Goal: Task Accomplishment & Management: Use online tool/utility

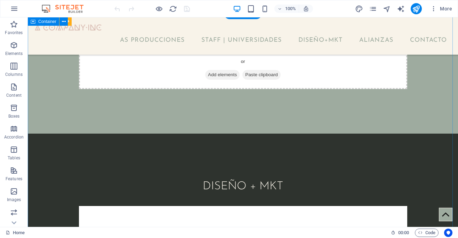
scroll to position [1347, 0]
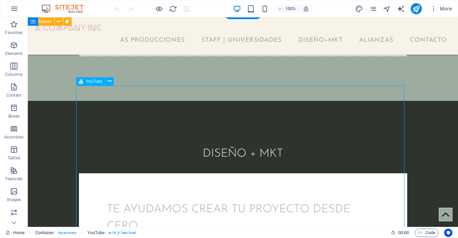
select select "ar16_9"
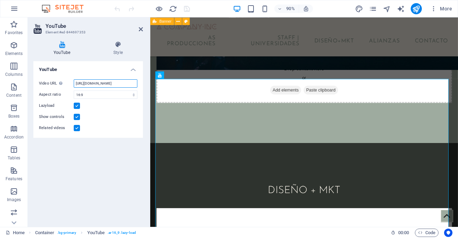
drag, startPoint x: 131, startPoint y: 84, endPoint x: 71, endPoint y: 83, distance: 59.5
click at [71, 83] on div "Video URL Insert (or paste) a video URL. [URL][DOMAIN_NAME]" at bounding box center [88, 83] width 98 height 8
type input "="
paste input "[URL][DOMAIN_NAME]"
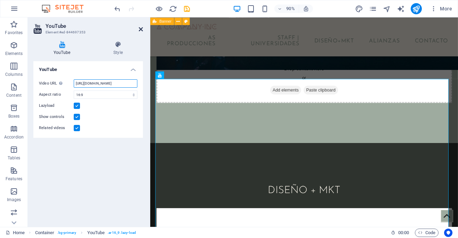
type input "[URL][DOMAIN_NAME]"
click at [141, 30] on icon at bounding box center [141, 29] width 4 height 6
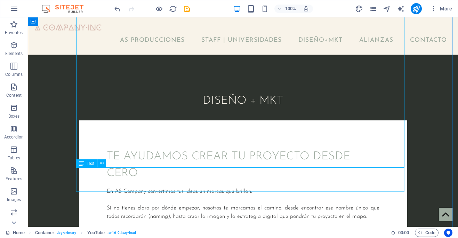
scroll to position [1448, 0]
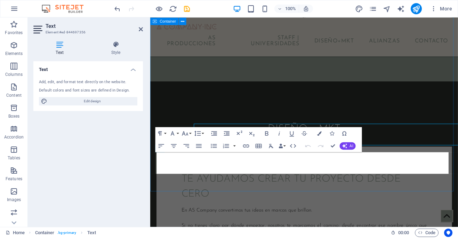
scroll to position [1482, 0]
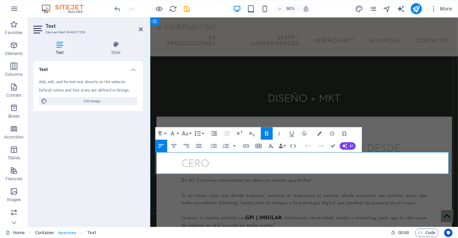
drag, startPoint x: 415, startPoint y: 176, endPoint x: 320, endPoint y: 178, distance: 96.0
click at [267, 133] on icon "button" at bounding box center [266, 133] width 3 height 5
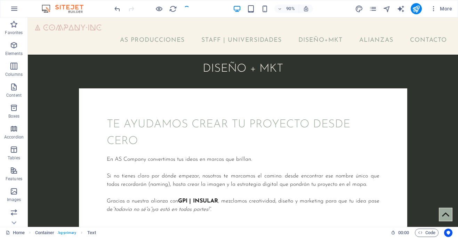
scroll to position [1448, 0]
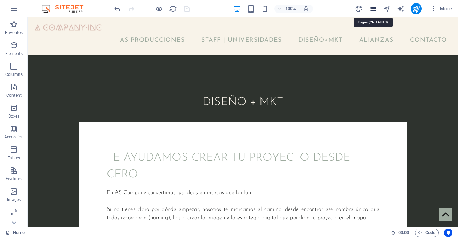
click at [0, 0] on icon "pages" at bounding box center [0, 0] width 0 height 0
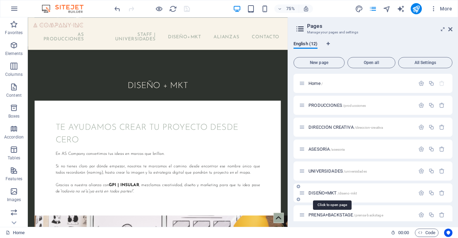
scroll to position [115, 0]
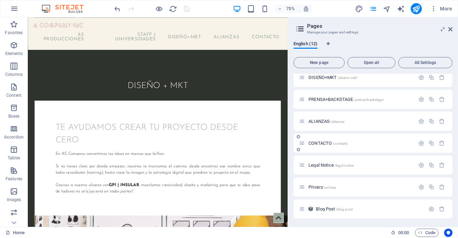
click at [323, 142] on span "CONTACTO /contacto" at bounding box center [327, 142] width 39 height 5
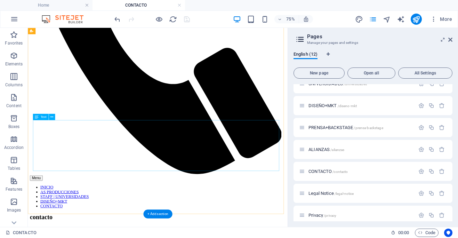
scroll to position [321, 0]
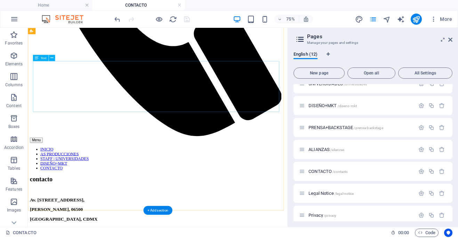
drag, startPoint x: 212, startPoint y: 119, endPoint x: 68, endPoint y: 197, distance: 164.1
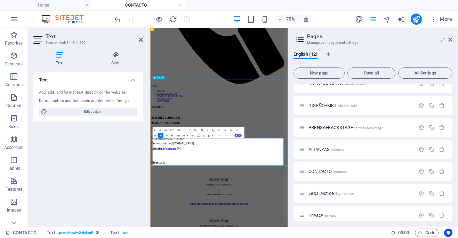
scroll to position [88, 0]
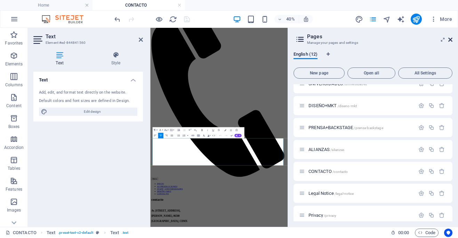
drag, startPoint x: 334, startPoint y: 13, endPoint x: 452, endPoint y: 41, distance: 120.7
click at [452, 41] on icon at bounding box center [450, 40] width 4 height 6
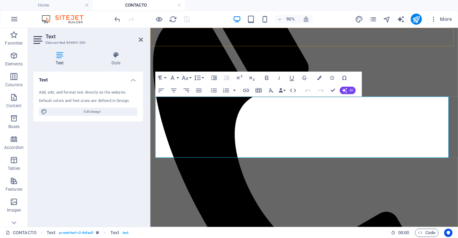
scroll to position [288, 0]
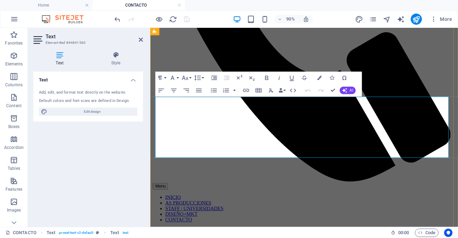
click at [140, 40] on icon at bounding box center [141, 40] width 4 height 6
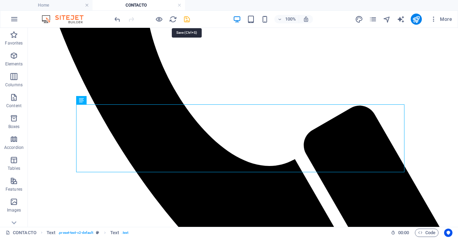
click at [187, 21] on icon "save" at bounding box center [187, 19] width 8 height 8
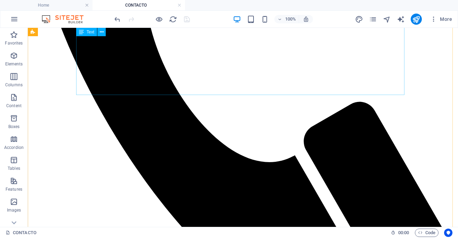
scroll to position [292, 0]
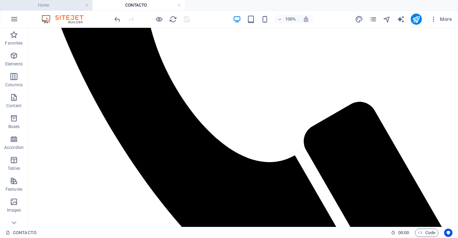
click at [62, 6] on h4 "Home" at bounding box center [46, 5] width 92 height 8
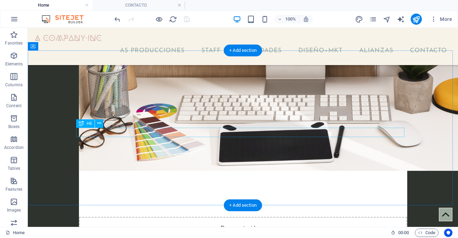
scroll to position [2008, 0]
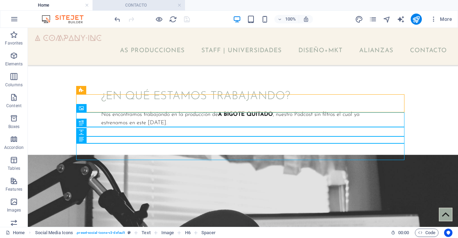
click at [140, 5] on h4 "CONTACTO" at bounding box center [138, 5] width 92 height 8
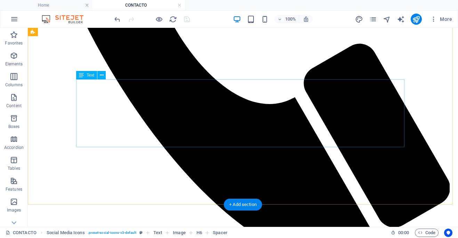
scroll to position [387, 0]
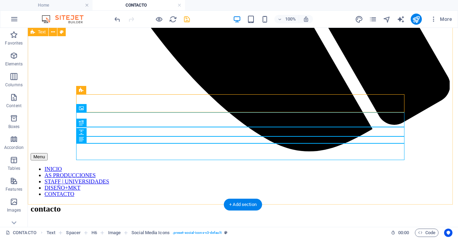
scroll to position [452, 0]
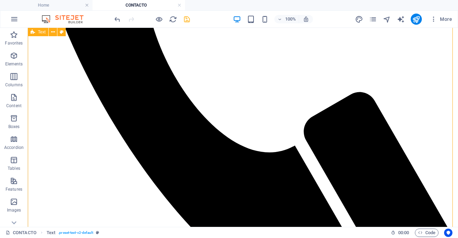
scroll to position [0, 0]
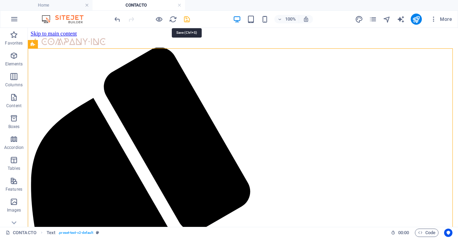
click at [186, 22] on icon "save" at bounding box center [187, 19] width 8 height 8
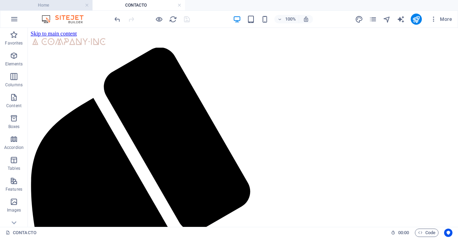
click at [43, 6] on h4 "Home" at bounding box center [46, 5] width 92 height 8
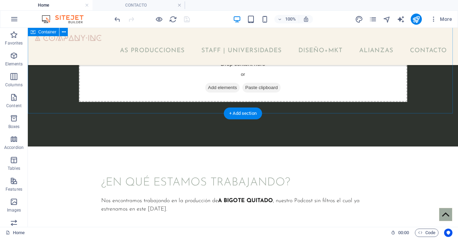
scroll to position [2008, 0]
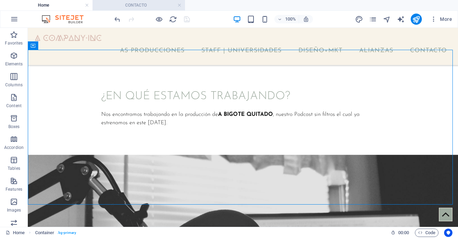
click at [127, 3] on h4 "CONTACTO" at bounding box center [138, 5] width 92 height 8
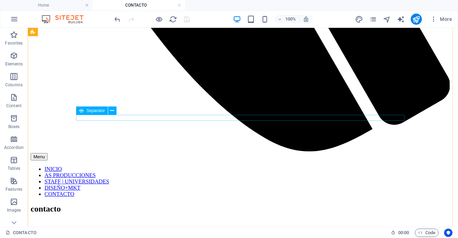
scroll to position [452, 0]
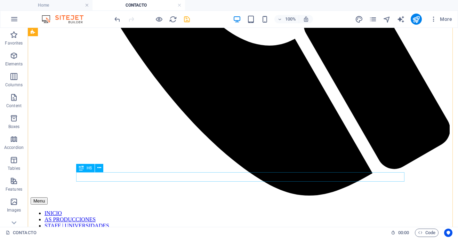
scroll to position [409, 0]
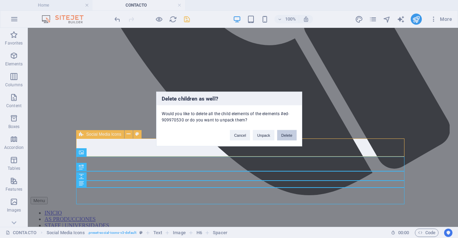
click at [286, 135] on button "Delete" at bounding box center [286, 135] width 19 height 10
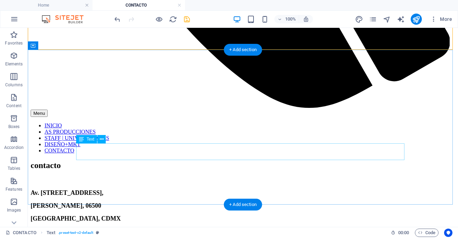
scroll to position [541, 0]
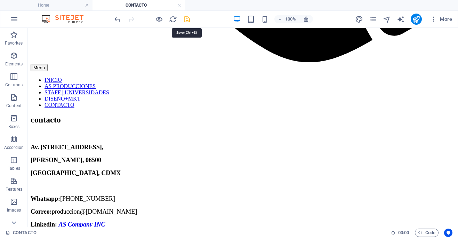
click at [187, 20] on icon "save" at bounding box center [187, 19] width 8 height 8
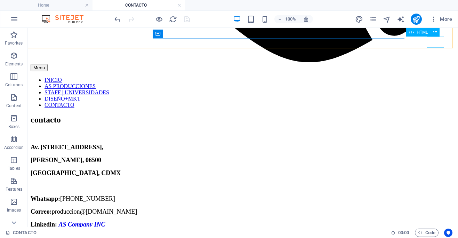
click at [434, 64] on div "Menu" at bounding box center [243, 67] width 425 height 7
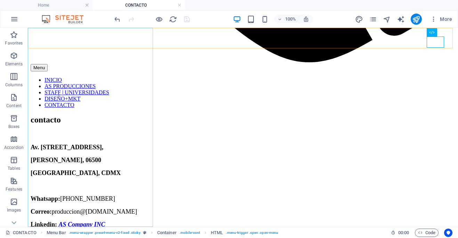
click at [87, 108] on nav "INICIO AS PRODUCCIONES STAFF | UNIVERSIDADES DISEÑO+MKT CONTACTO" at bounding box center [243, 92] width 425 height 31
select select
select select "1"
select select
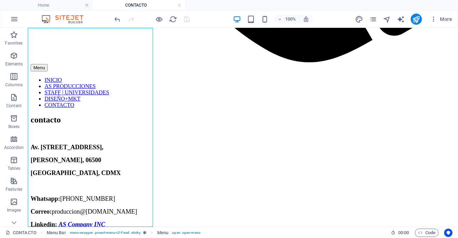
select select "4"
select select
select select "5"
select select
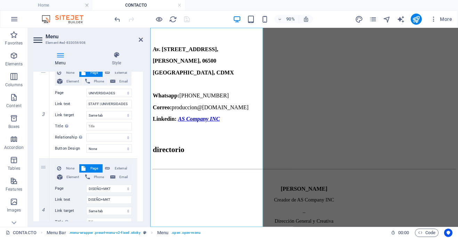
scroll to position [414, 0]
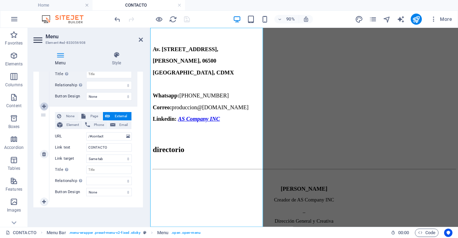
click at [46, 106] on icon at bounding box center [44, 106] width 4 height 5
select select
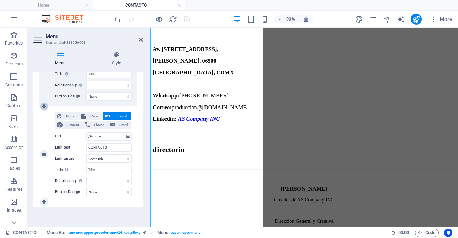
select select
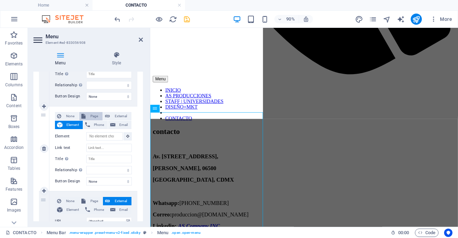
scroll to position [494, 0]
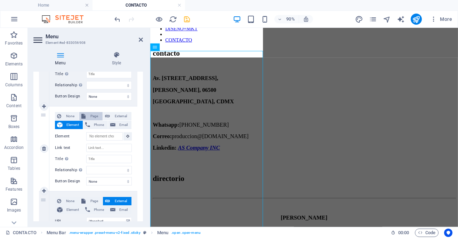
click at [92, 117] on span "Page" at bounding box center [94, 116] width 13 height 8
select select
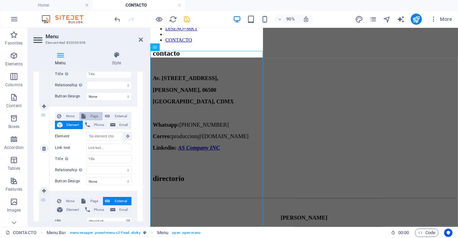
select select
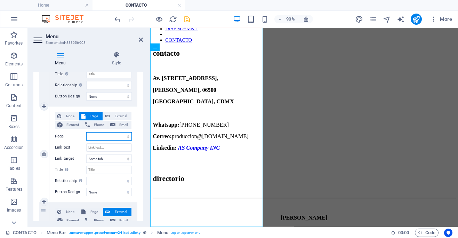
click at [114, 136] on select "Home PRODUCCIONES DIRECCIÓN CREATIVA ASESORÍA UNIVERSIDADES DISEÑO+MKT PRENSA+B…" at bounding box center [109, 136] width 46 height 8
select select "7"
click at [86, 132] on select "Home PRODUCCIONES DIRECCIÓN CREATIVA ASESORÍA UNIVERSIDADES DISEÑO+MKT PRENSA+B…" at bounding box center [109, 136] width 46 height 8
select select
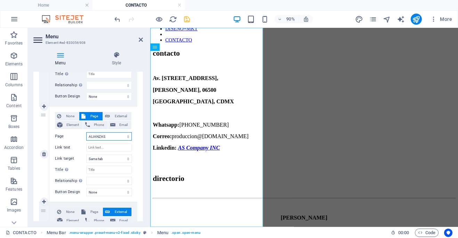
select select
click at [108, 150] on input "Link text" at bounding box center [109, 147] width 46 height 8
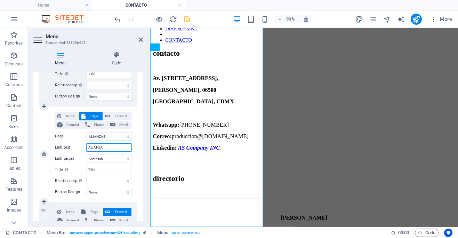
type input "ALIANZAS"
select select
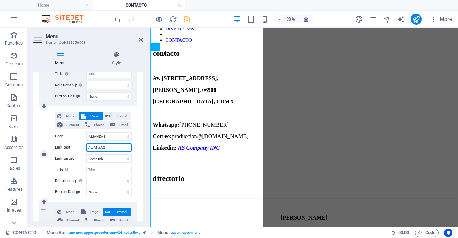
select select
type input "ALIANZAS"
click at [187, 20] on icon "save" at bounding box center [187, 19] width 8 height 8
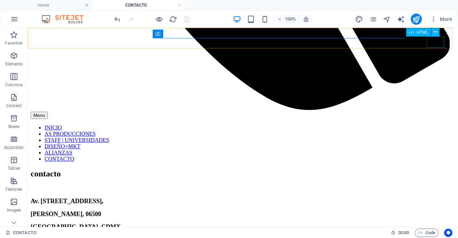
click at [437, 112] on div "Menu" at bounding box center [243, 115] width 425 height 7
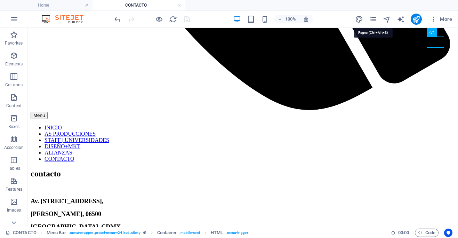
click at [376, 19] on icon "pages" at bounding box center [373, 19] width 8 height 8
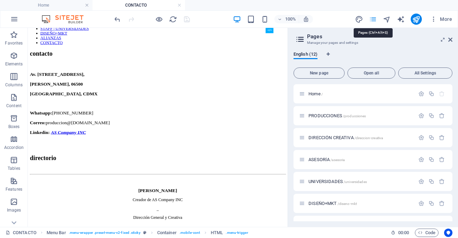
scroll to position [475, 0]
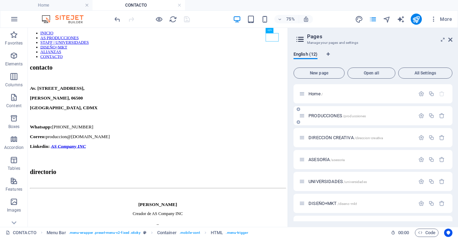
click at [330, 115] on span "PRODUCCIONES /producciones" at bounding box center [336, 115] width 57 height 5
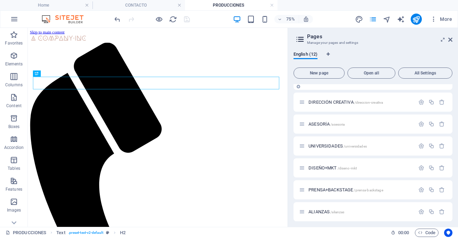
scroll to position [36, 0]
click at [328, 144] on span "UNIVERSIDADES /universidades" at bounding box center [337, 145] width 58 height 5
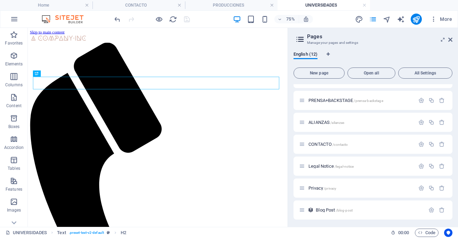
scroll to position [126, 0]
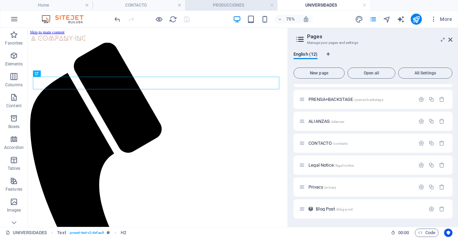
click at [240, 6] on h4 "PRODUCCIONES" at bounding box center [231, 5] width 92 height 8
click at [451, 40] on icon at bounding box center [450, 40] width 4 height 6
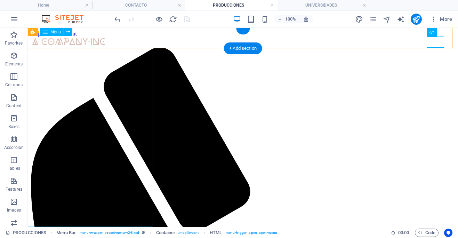
select select
select select "1"
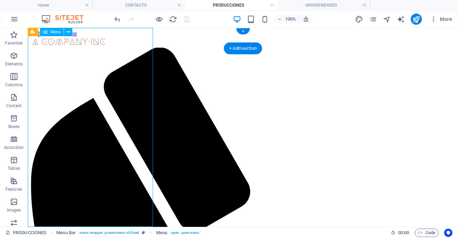
select select
select select "4"
select select
select select "5"
select select
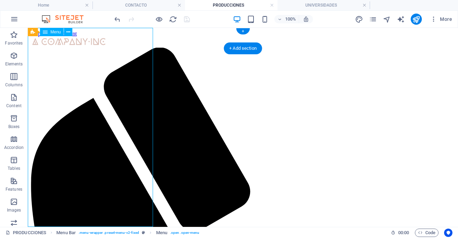
select select "8"
select select
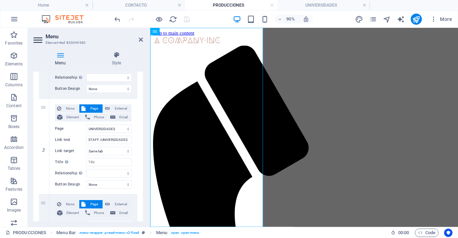
scroll to position [414, 0]
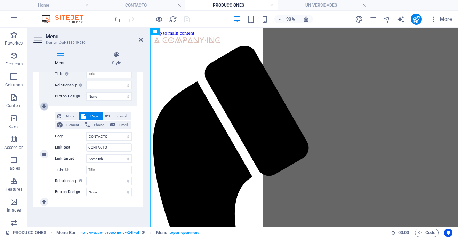
click at [45, 106] on icon at bounding box center [44, 106] width 4 height 5
select select
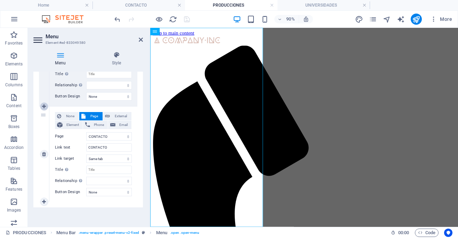
select select
select select "8"
select select
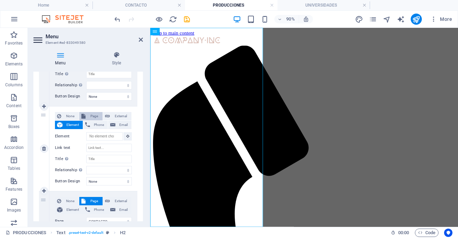
click at [94, 116] on span "Page" at bounding box center [94, 116] width 13 height 8
select select
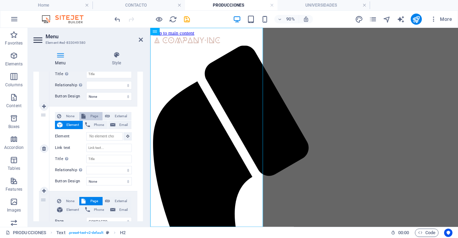
select select
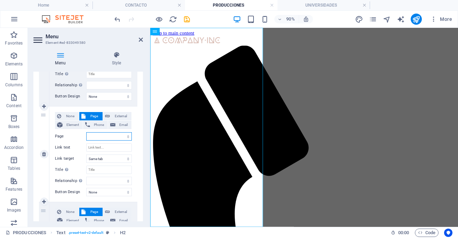
click at [100, 137] on select "Home PRODUCCIONES DIRECCIÓN CREATIVA ASESORÍA UNIVERSIDADES DISEÑO+MKT PRENSA+B…" at bounding box center [109, 136] width 46 height 8
select select "7"
click at [86, 132] on select "Home PRODUCCIONES DIRECCIÓN CREATIVA ASESORÍA UNIVERSIDADES DISEÑO+MKT PRENSA+B…" at bounding box center [109, 136] width 46 height 8
select select
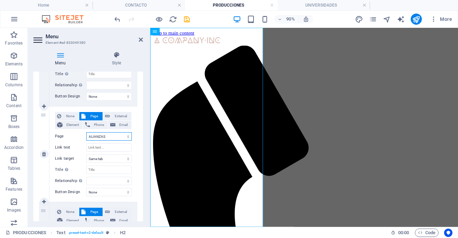
select select
click at [106, 149] on input "Link text" at bounding box center [109, 147] width 46 height 8
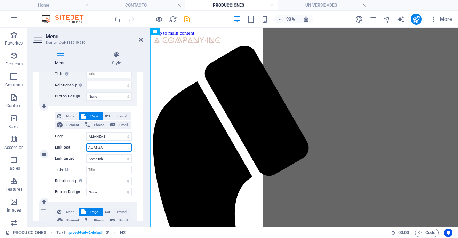
type input "ALIANZAS"
select select
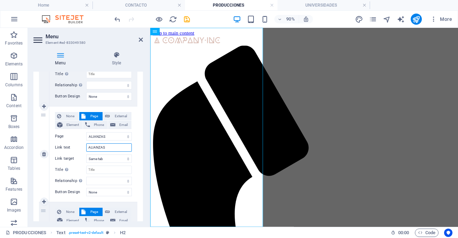
select select
type input "ALIANZAS"
click at [188, 20] on icon "save" at bounding box center [187, 19] width 8 height 8
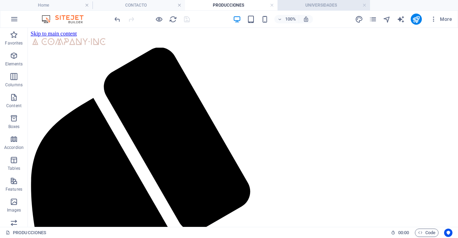
click at [320, 5] on h4 "UNIVERSIDADES" at bounding box center [323, 5] width 92 height 8
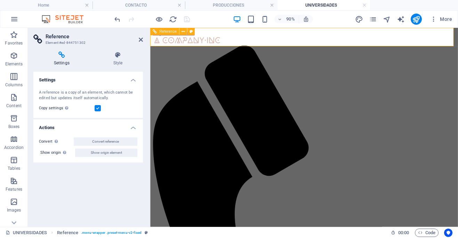
click at [140, 38] on icon at bounding box center [141, 40] width 4 height 6
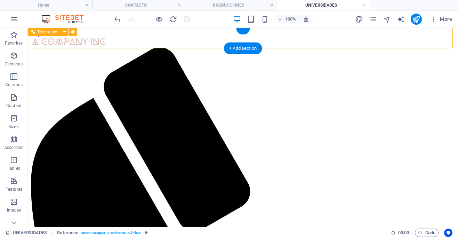
select select "rem"
select select "preset-menu-v2-fixed"
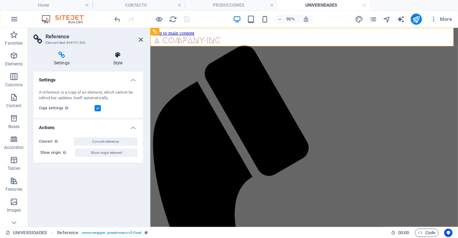
click at [119, 57] on icon at bounding box center [118, 54] width 50 height 7
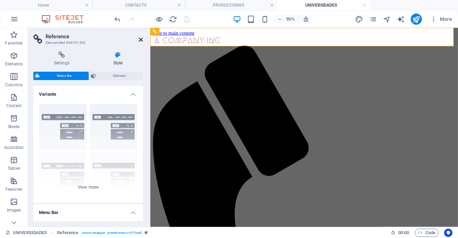
click at [141, 40] on icon at bounding box center [141, 40] width 4 height 6
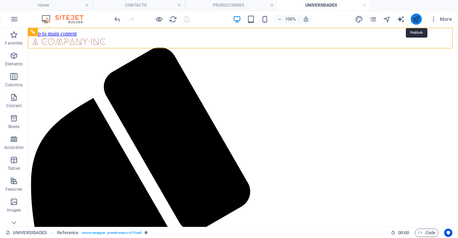
click at [418, 19] on icon "publish" at bounding box center [416, 19] width 8 height 8
